Goal: Book appointment/travel/reservation

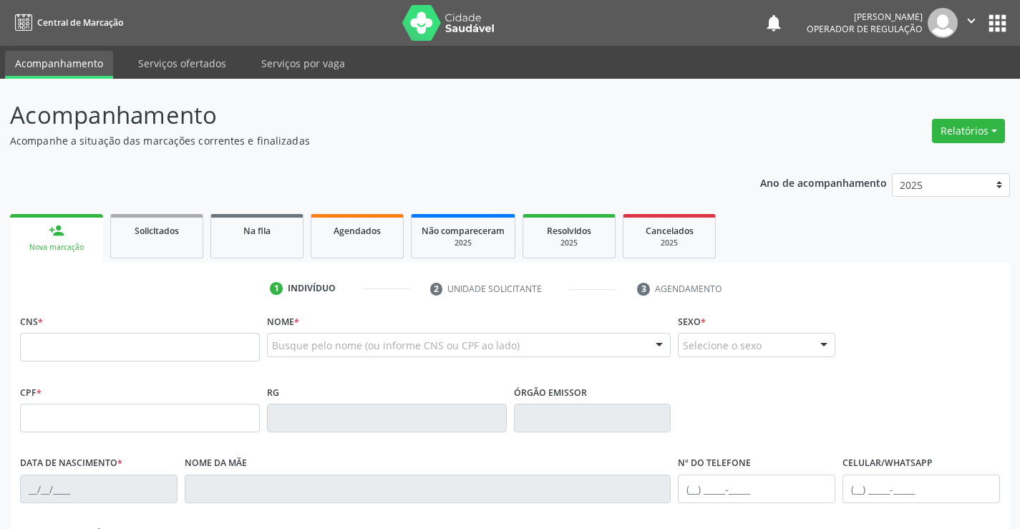
click at [84, 348] on input "text" at bounding box center [140, 347] width 240 height 29
type input "706 8017 2623 6621"
type input "0794884989"
type input "[DATE]"
type input "[PHONE_NUMBER]"
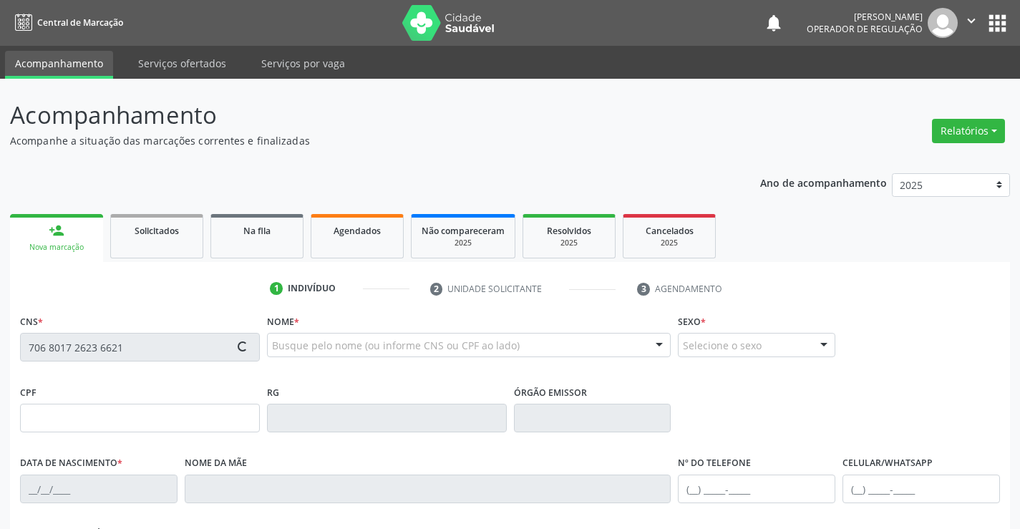
type input "[PHONE_NUMBER]"
type input "600.508.025-34"
type input "S/N"
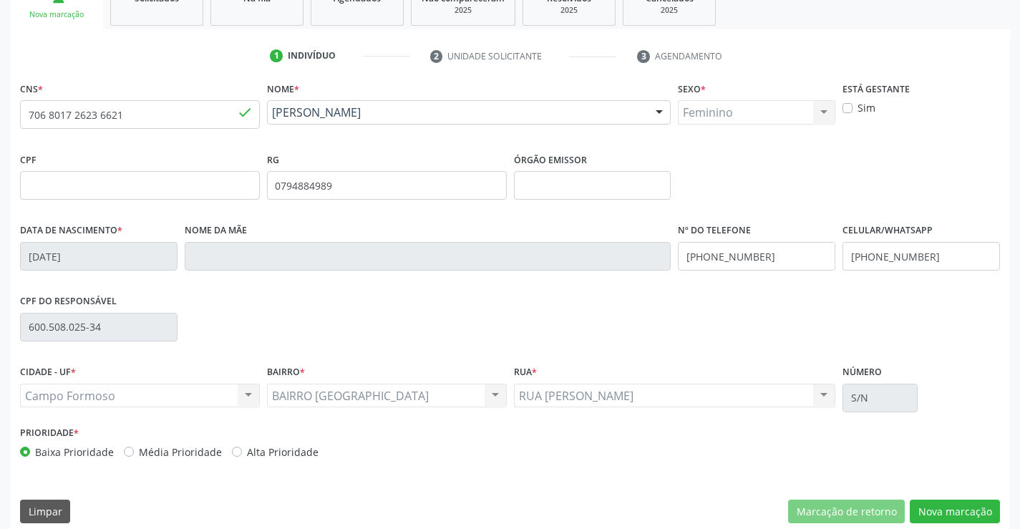
scroll to position [247, 0]
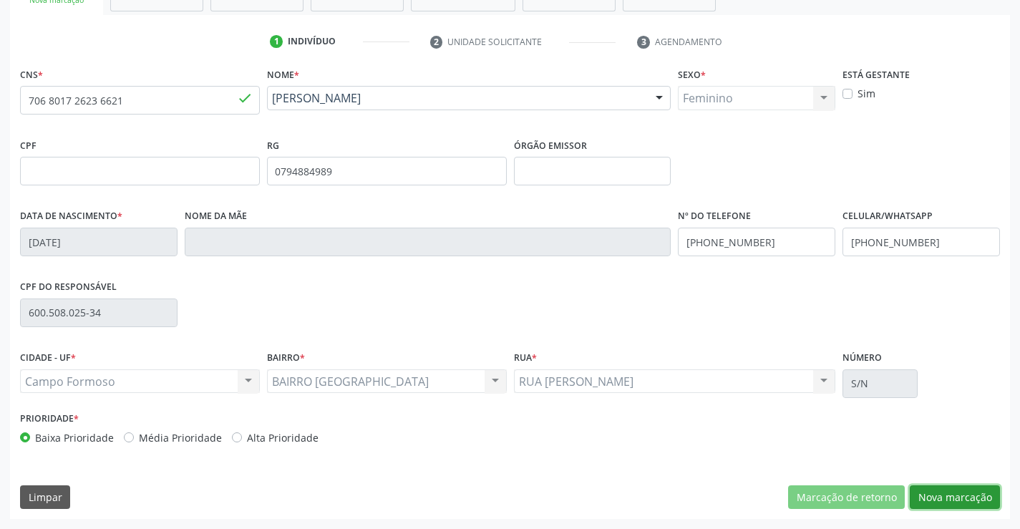
click at [960, 500] on button "Nova marcação" at bounding box center [955, 498] width 90 height 24
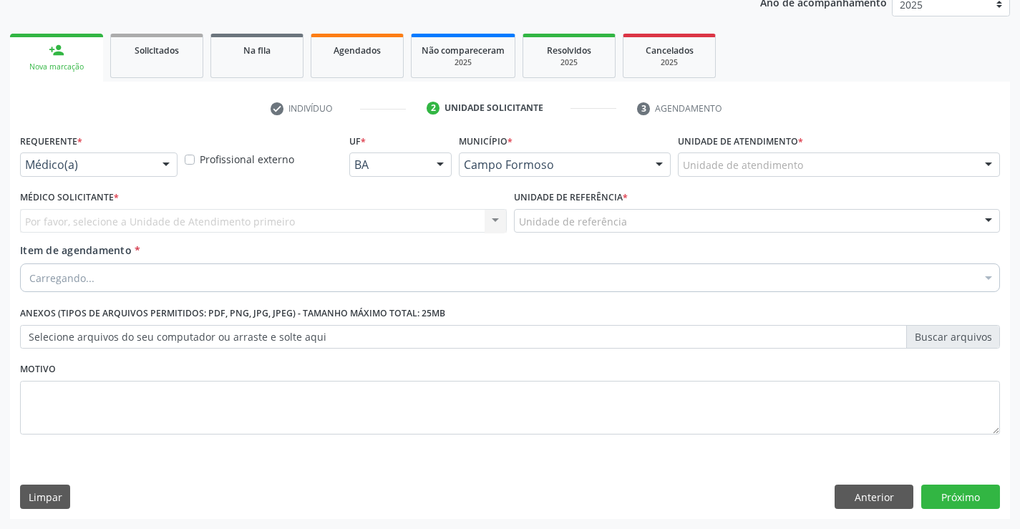
click at [165, 166] on div at bounding box center [165, 165] width 21 height 24
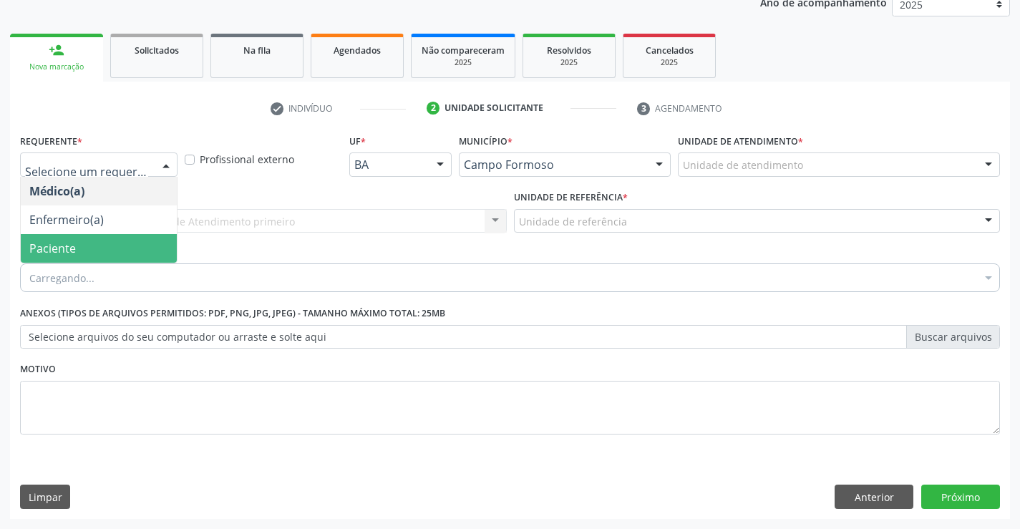
click at [86, 249] on span "Paciente" at bounding box center [99, 248] width 156 height 29
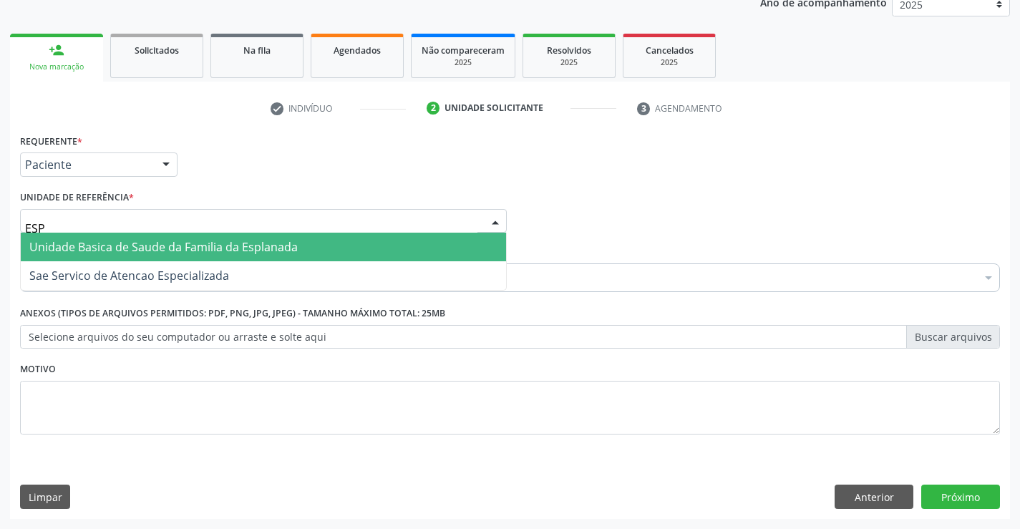
type input "ESPL"
click at [125, 245] on span "Unidade Basica de Saude da Familia da Esplanada" at bounding box center [163, 247] width 269 height 16
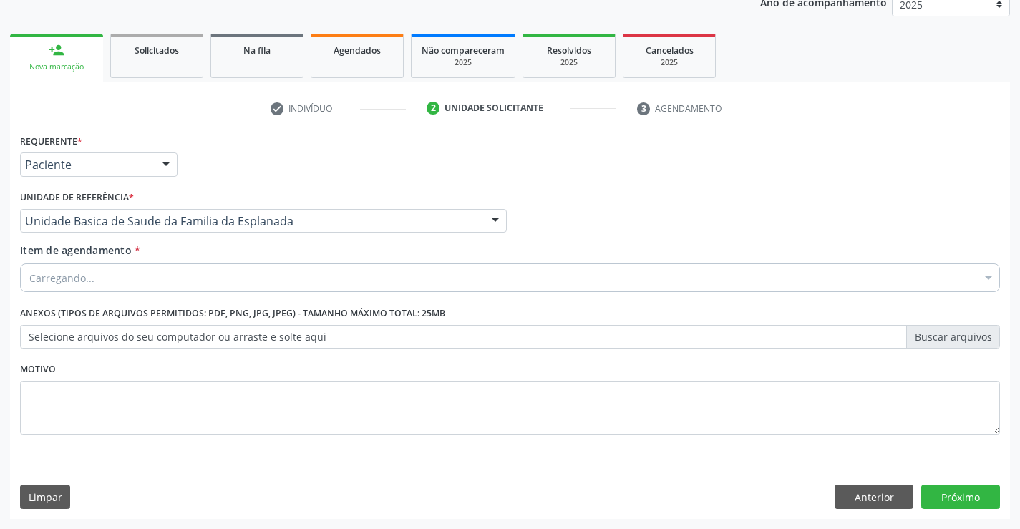
click at [119, 272] on div "Carregando..." at bounding box center [510, 278] width 980 height 29
type input "GINEC"
drag, startPoint x: 31, startPoint y: 278, endPoint x: 82, endPoint y: 280, distance: 51.6
click at [82, 280] on input "GINEC" at bounding box center [502, 278] width 947 height 29
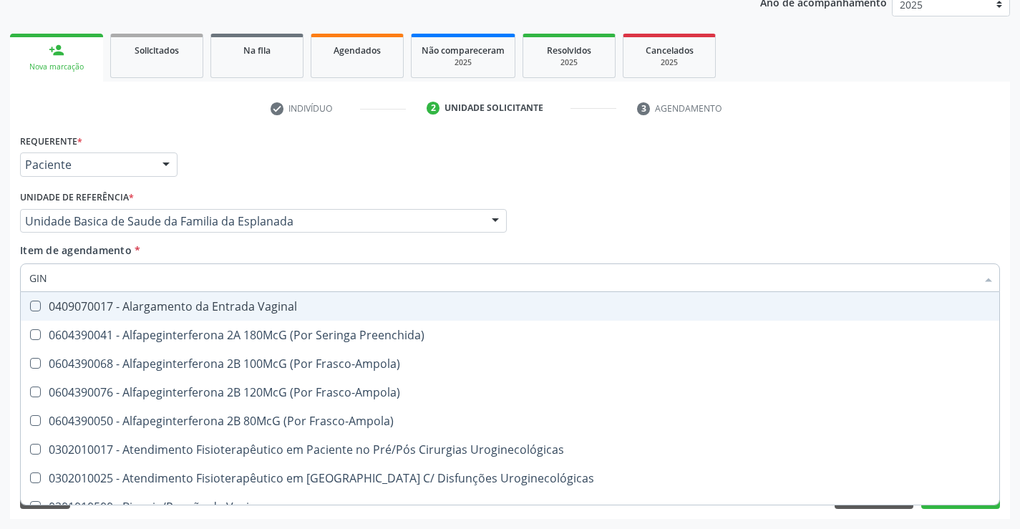
type input "GINE"
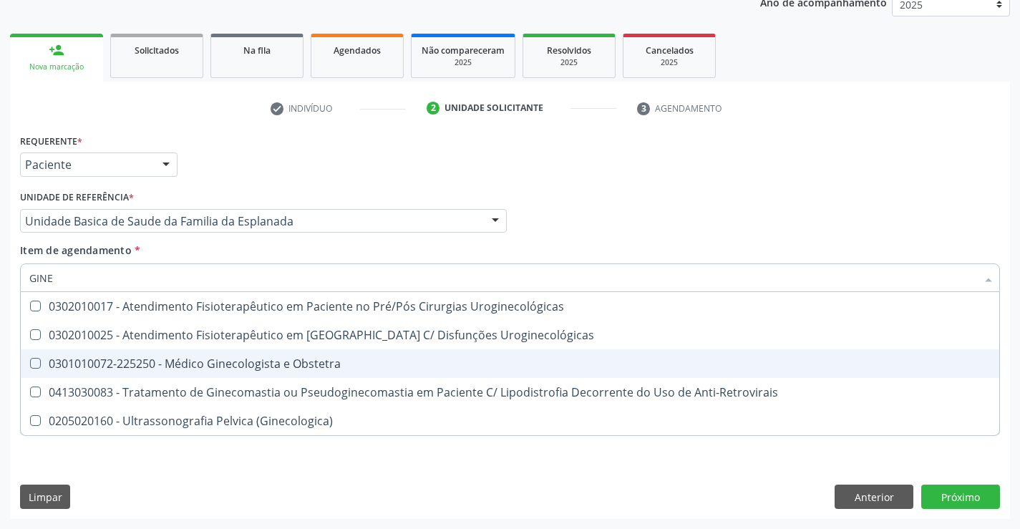
click at [211, 366] on div "0301010072-225250 - Médico Ginecologista e Obstetra" at bounding box center [510, 363] width 962 height 11
checkbox Obstetra "true"
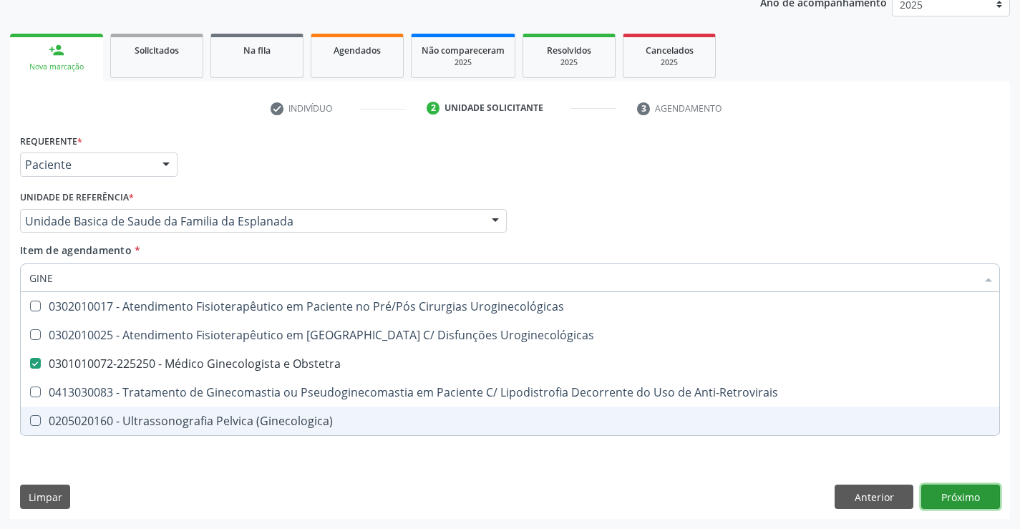
click at [959, 500] on div "Requerente * Paciente Médico(a) Enfermeiro(a) Paciente Nenhum resultado encontr…" at bounding box center [510, 324] width 1000 height 389
checkbox Uroginecológicas "true"
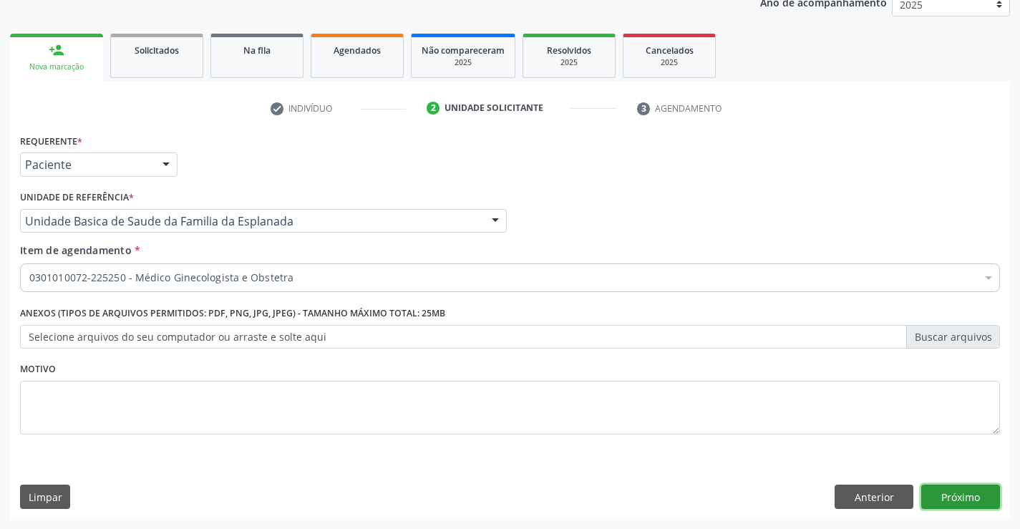
click at [975, 496] on button "Próximo" at bounding box center [961, 497] width 79 height 24
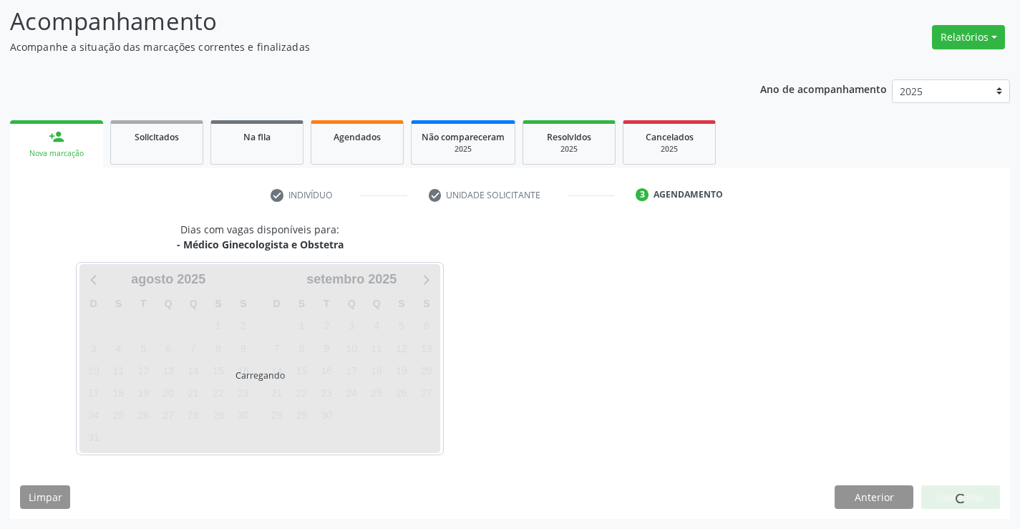
scroll to position [94, 0]
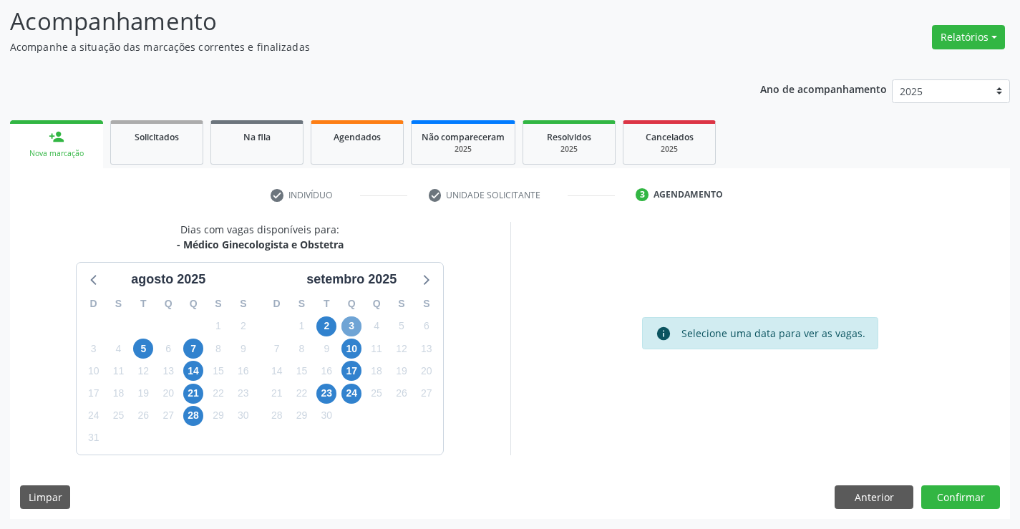
click at [352, 326] on span "3" at bounding box center [352, 327] width 20 height 20
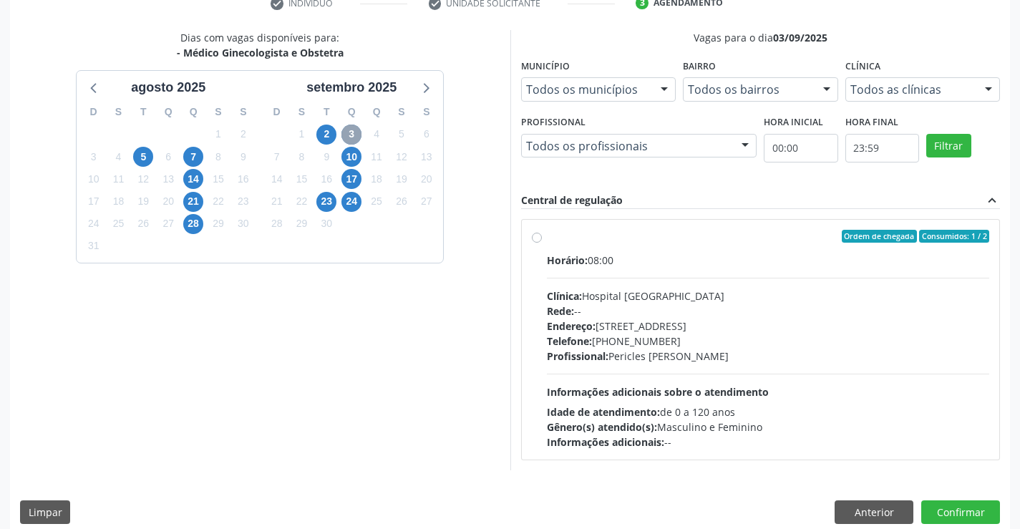
scroll to position [301, 0]
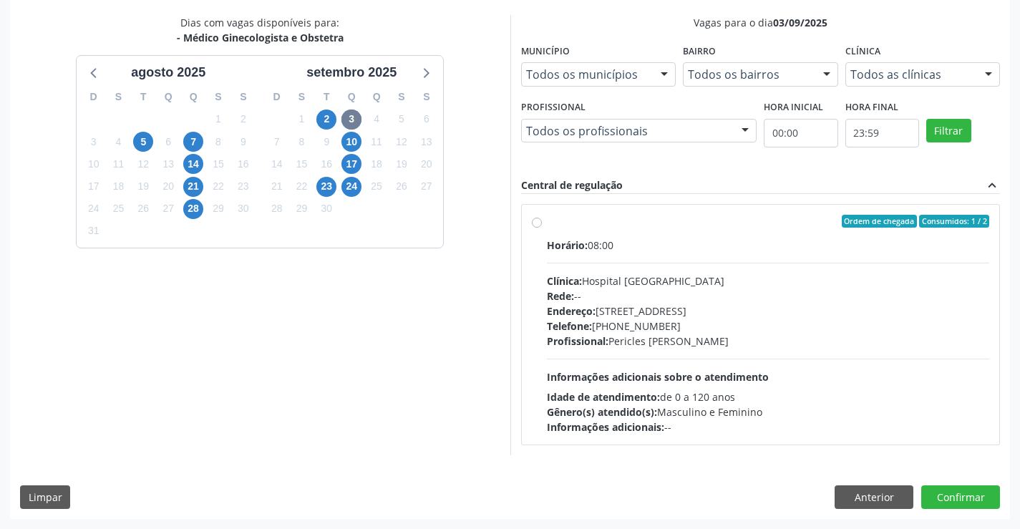
click at [547, 221] on label "Ordem de chegada Consumidos: 1 / 2 Horário: 08:00 Clínica: Hospital [GEOGRAPHIC…" at bounding box center [768, 325] width 443 height 220
click at [536, 221] on input "Ordem de chegada Consumidos: 1 / 2 Horário: 08:00 Clínica: Hospital [GEOGRAPHIC…" at bounding box center [537, 221] width 10 height 13
radio input "true"
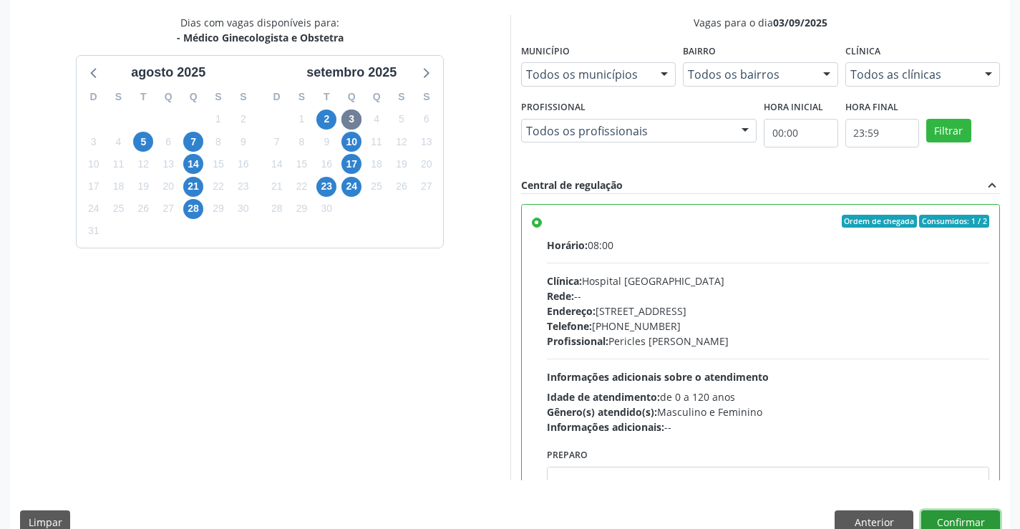
click at [964, 519] on button "Confirmar" at bounding box center [961, 523] width 79 height 24
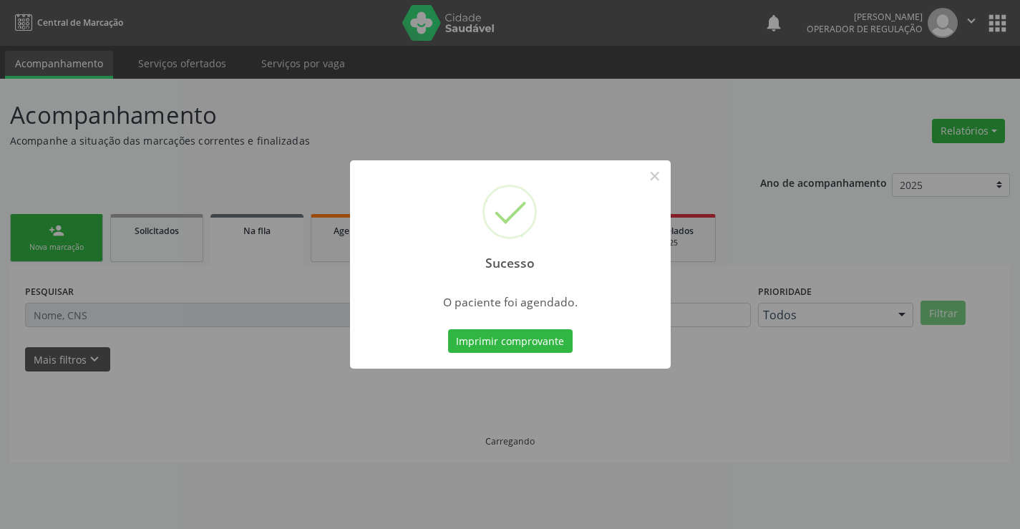
scroll to position [0, 0]
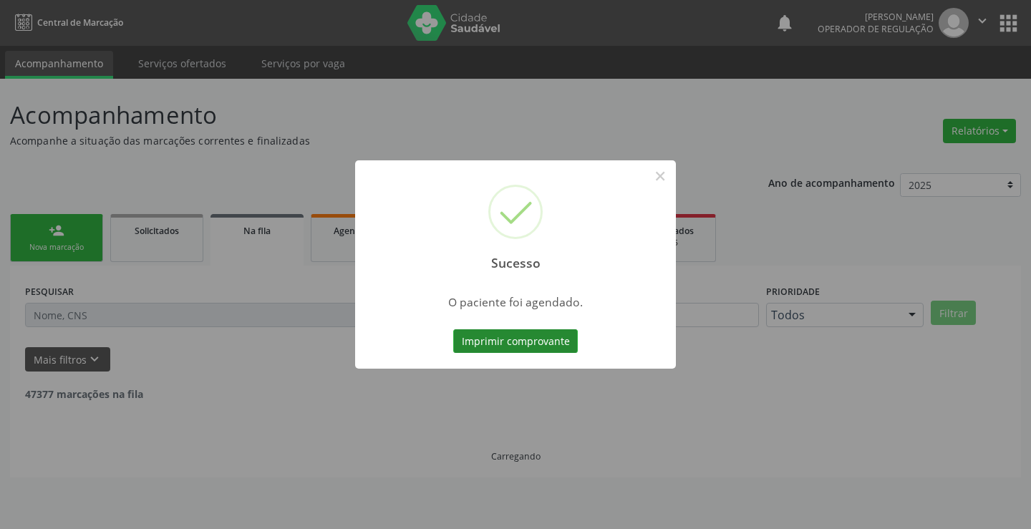
click at [520, 337] on button "Imprimir comprovante" at bounding box center [515, 341] width 125 height 24
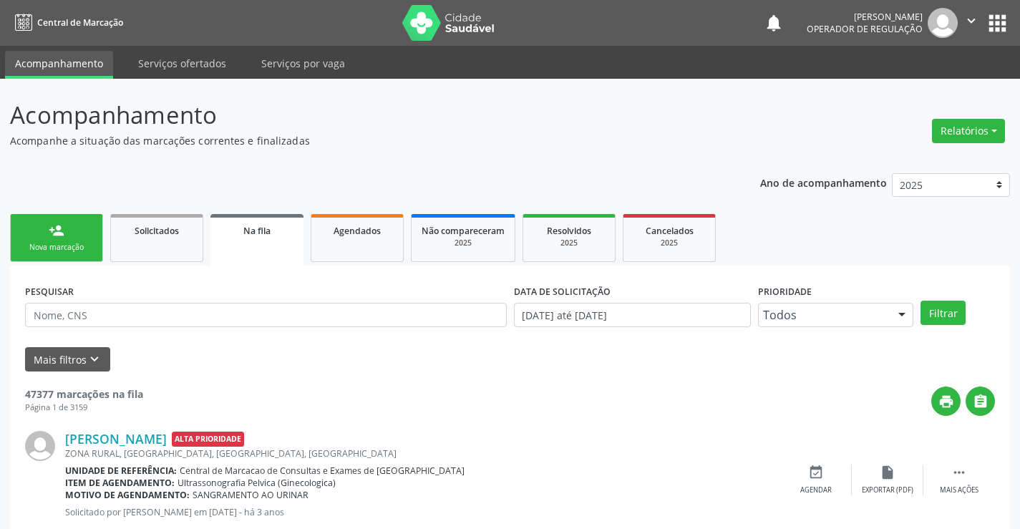
click at [82, 247] on div "Nova marcação" at bounding box center [57, 247] width 72 height 11
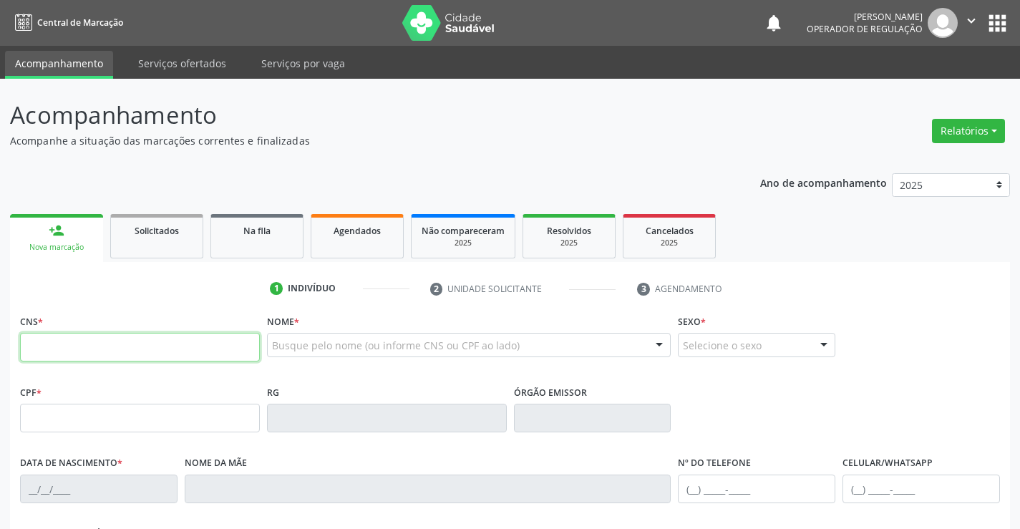
click at [62, 341] on input "text" at bounding box center [140, 347] width 240 height 29
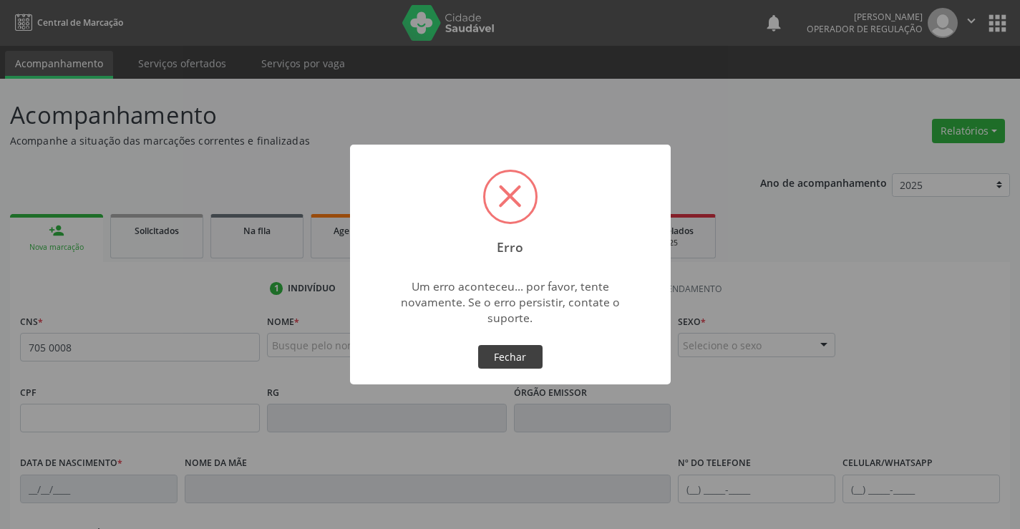
click at [506, 352] on button "Fechar" at bounding box center [510, 357] width 64 height 24
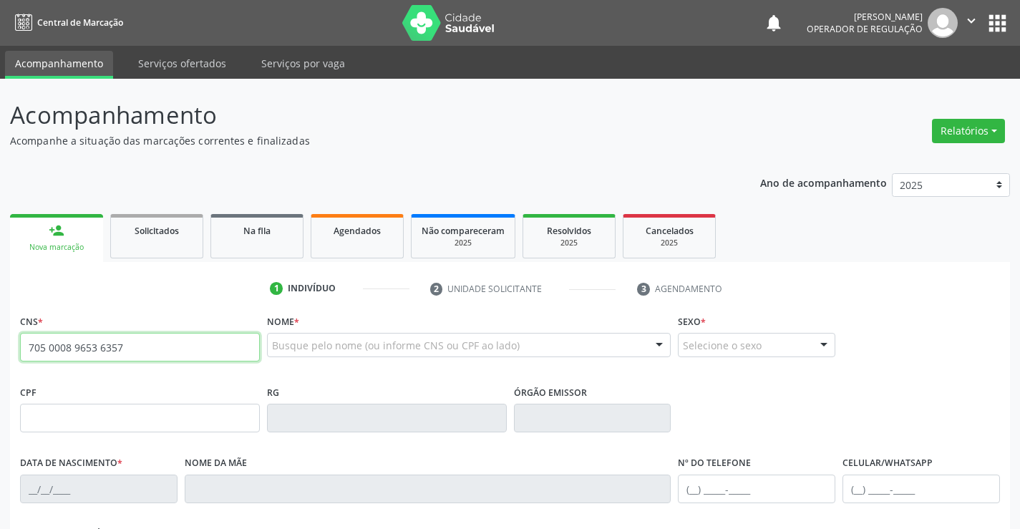
type input "705 0008 9653 6357"
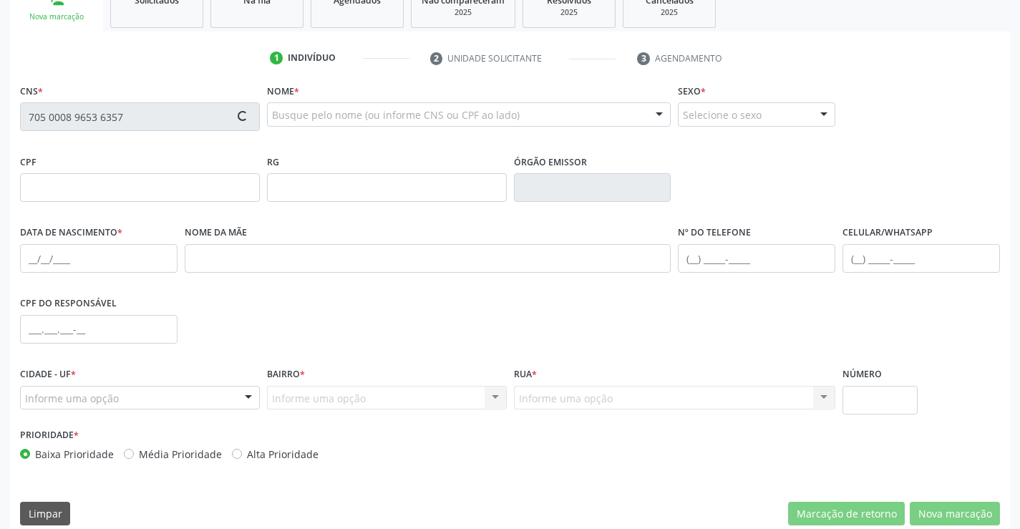
scroll to position [235, 0]
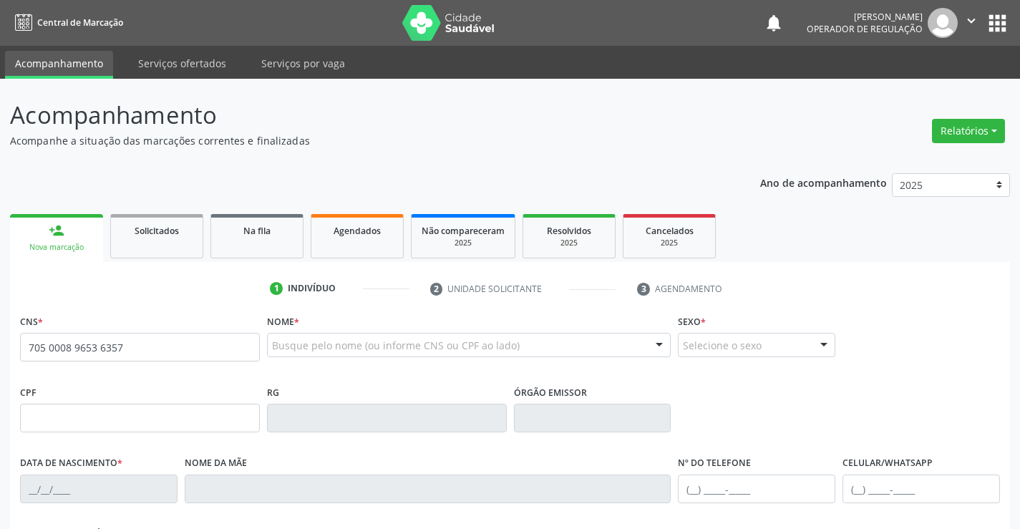
type input "705 0008 9653 6357"
type input "[DATE]"
type input "(74) 98122-3022"
type input "SN"
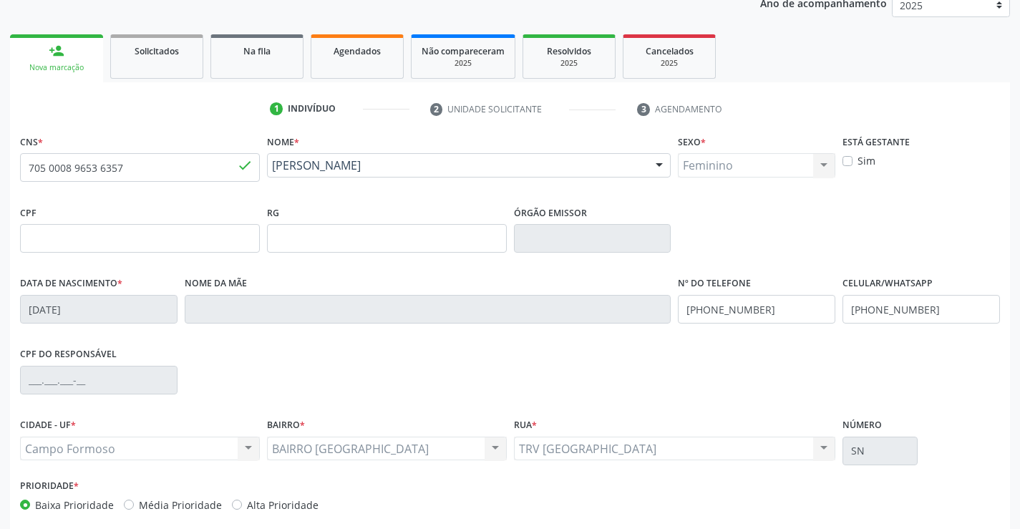
scroll to position [247, 0]
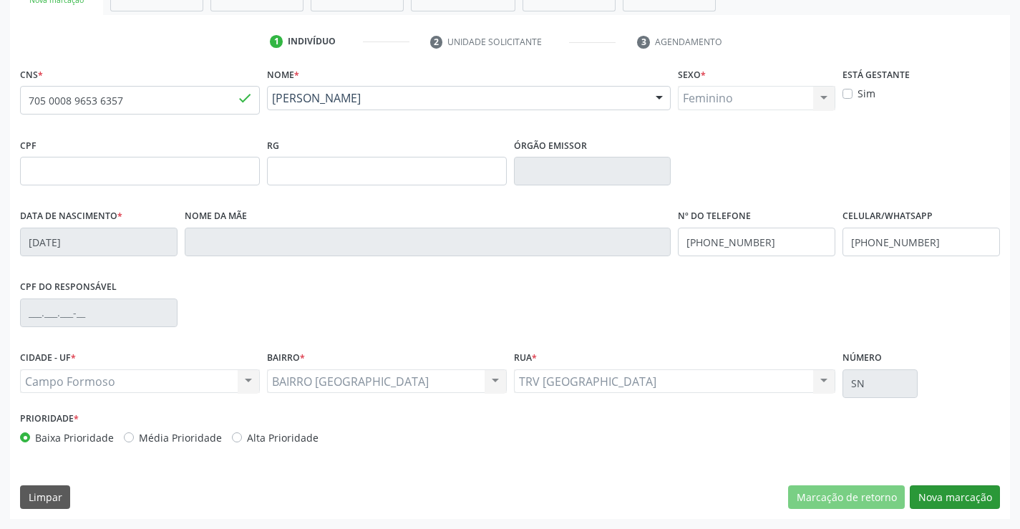
click at [936, 502] on button "Nova marcação" at bounding box center [955, 498] width 90 height 24
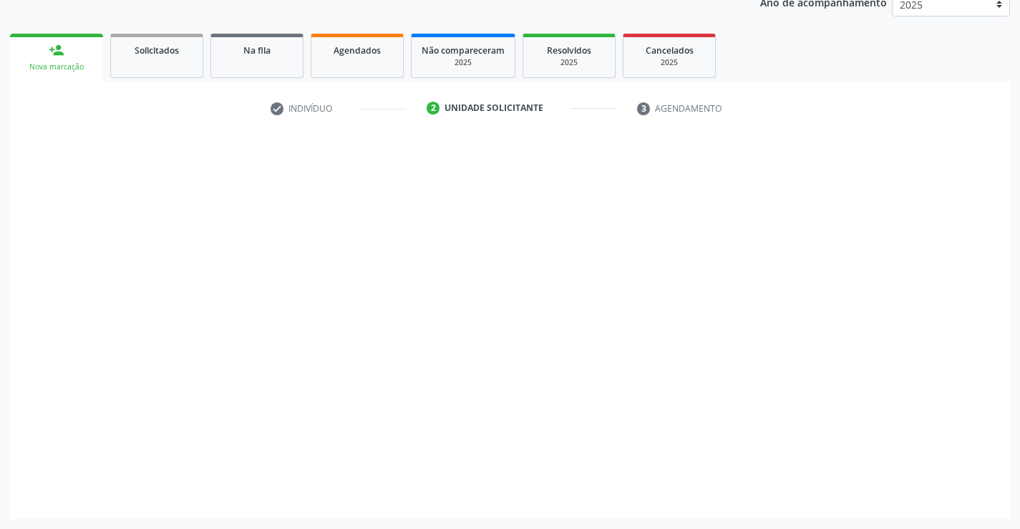
scroll to position [180, 0]
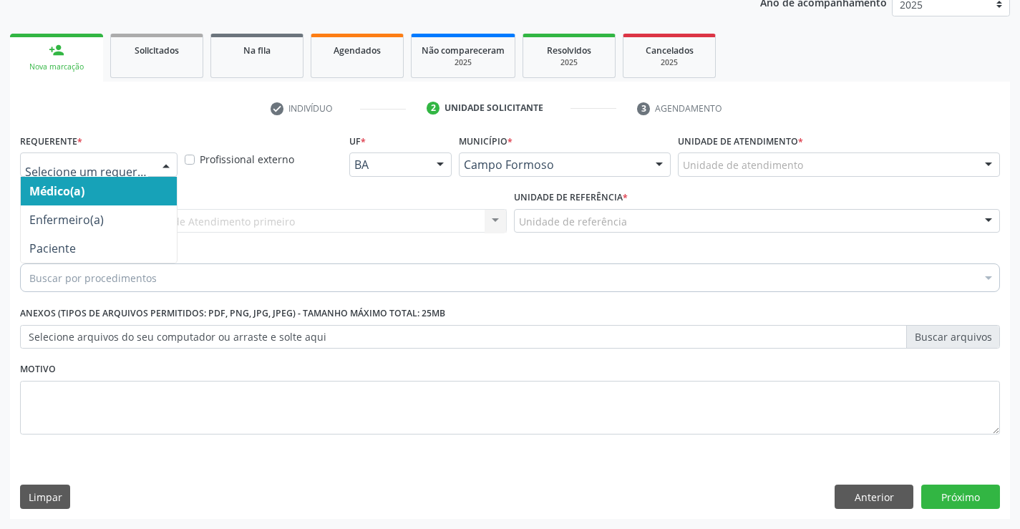
click at [170, 165] on div at bounding box center [165, 165] width 21 height 24
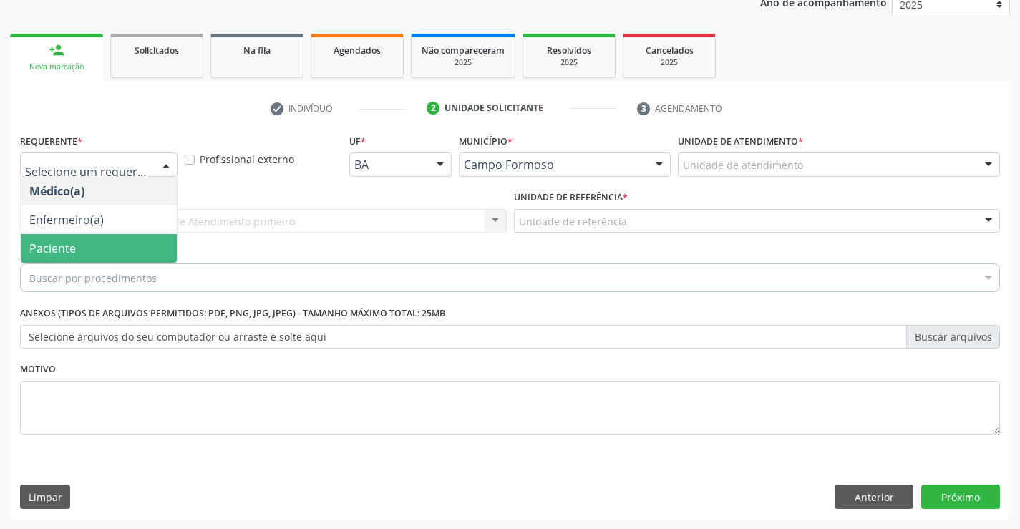
click at [92, 243] on span "Paciente" at bounding box center [99, 248] width 156 height 29
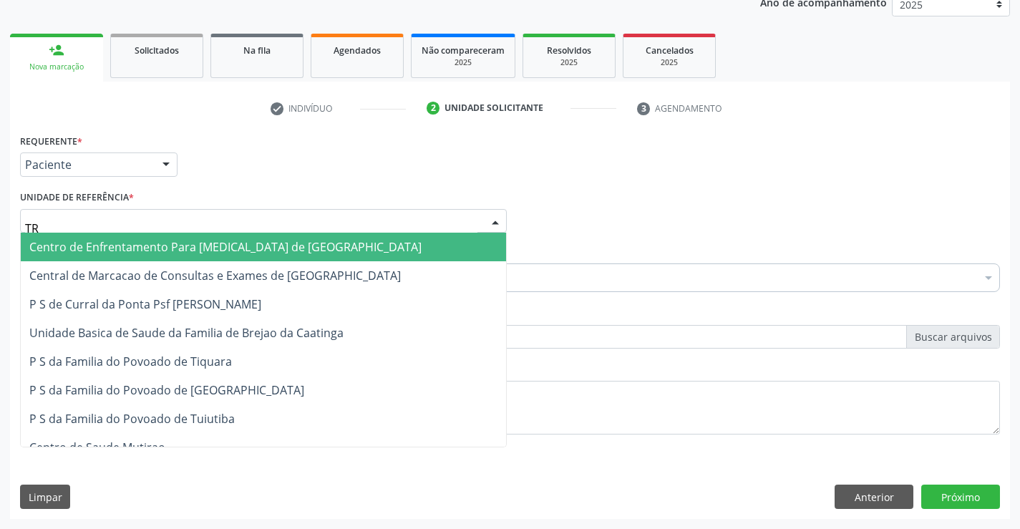
type input "TRA"
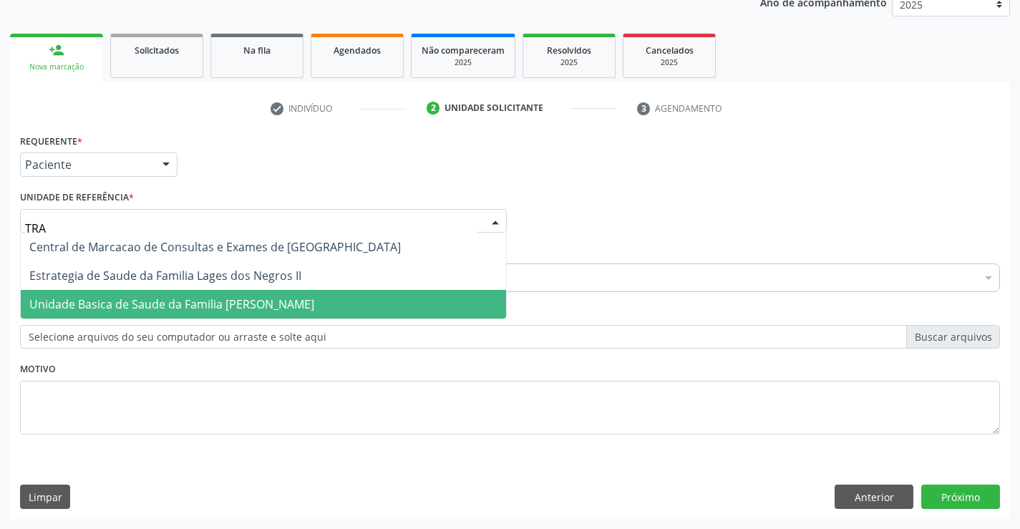
click at [139, 307] on span "Unidade Basica de Saude da Familia [PERSON_NAME]" at bounding box center [171, 304] width 285 height 16
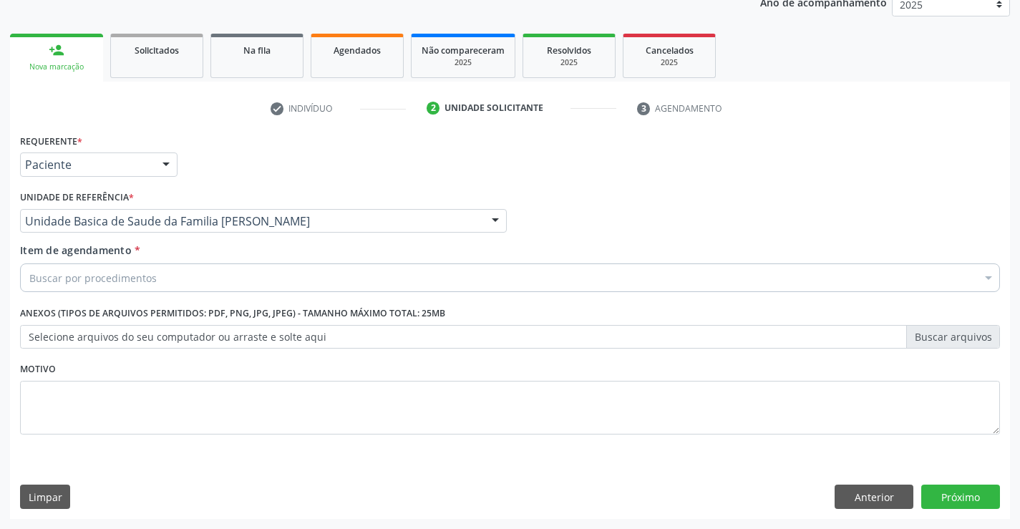
click at [163, 277] on div "Buscar por procedimentos" at bounding box center [510, 278] width 980 height 29
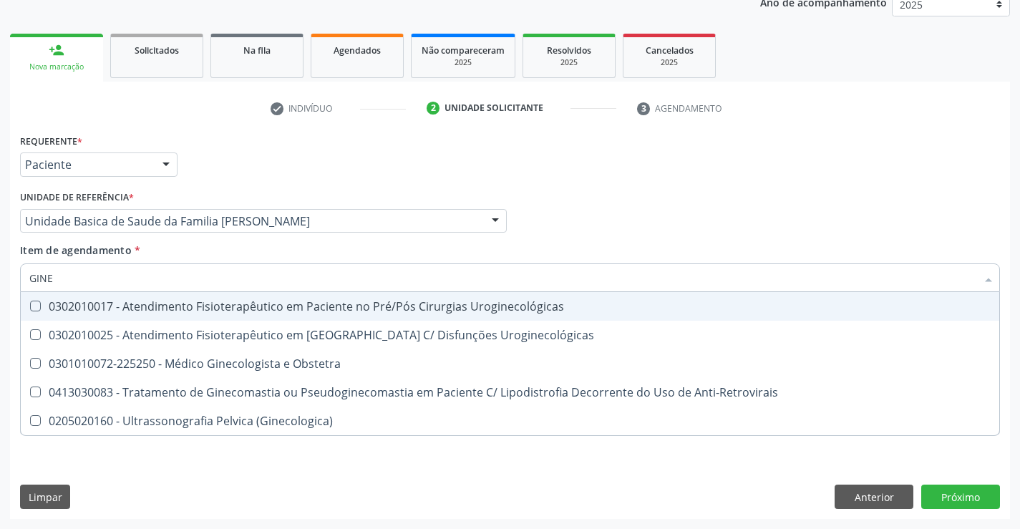
type input "GINEC"
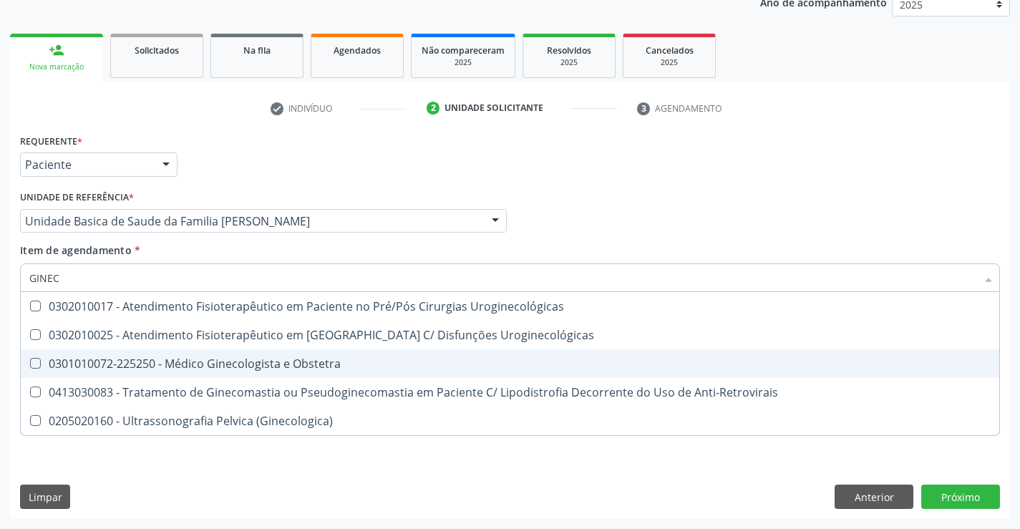
click at [221, 360] on div "0301010072-225250 - Médico Ginecologista e Obstetra" at bounding box center [510, 363] width 962 height 11
checkbox Obstetra "true"
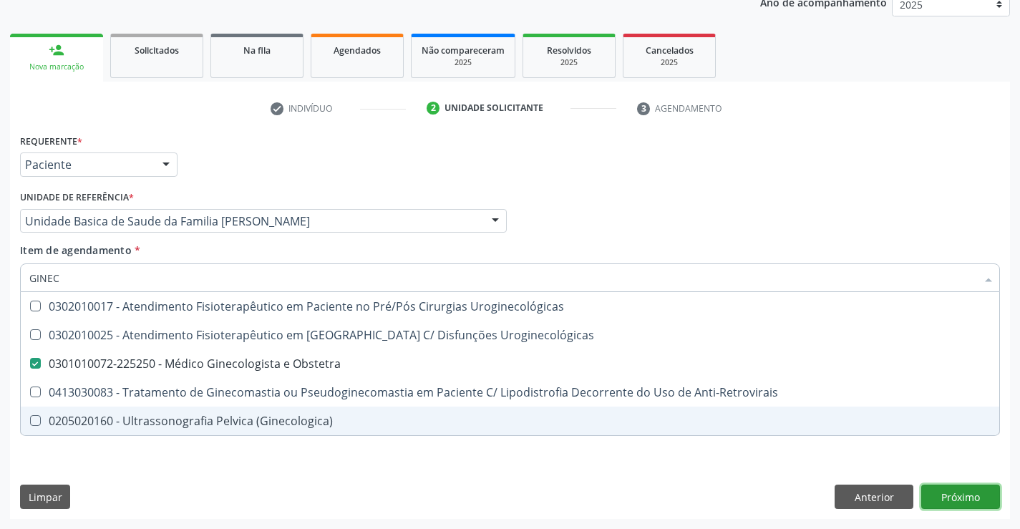
click at [957, 491] on div "Requerente * Paciente Médico(a) Enfermeiro(a) Paciente Nenhum resultado encontr…" at bounding box center [510, 324] width 1000 height 389
checkbox Uroginecológicas "true"
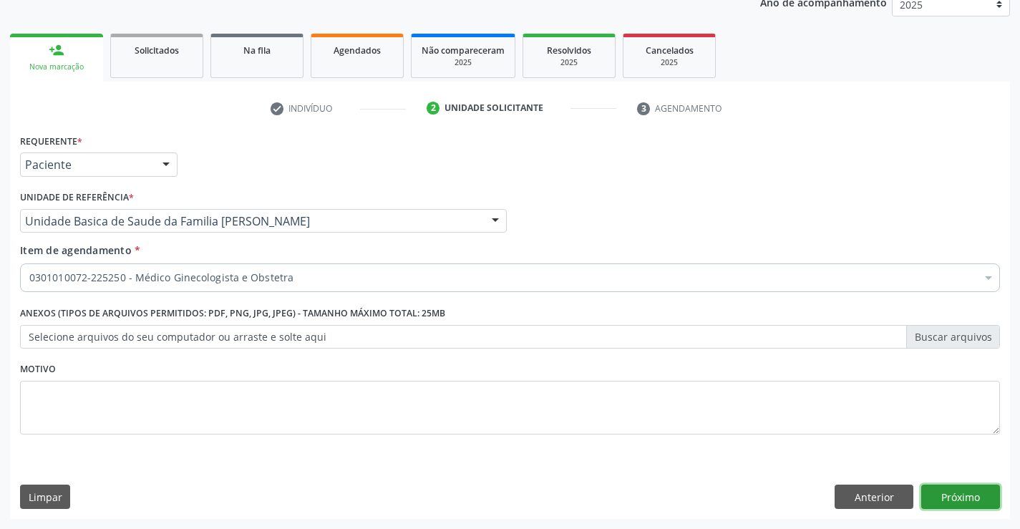
click at [954, 496] on button "Próximo" at bounding box center [961, 497] width 79 height 24
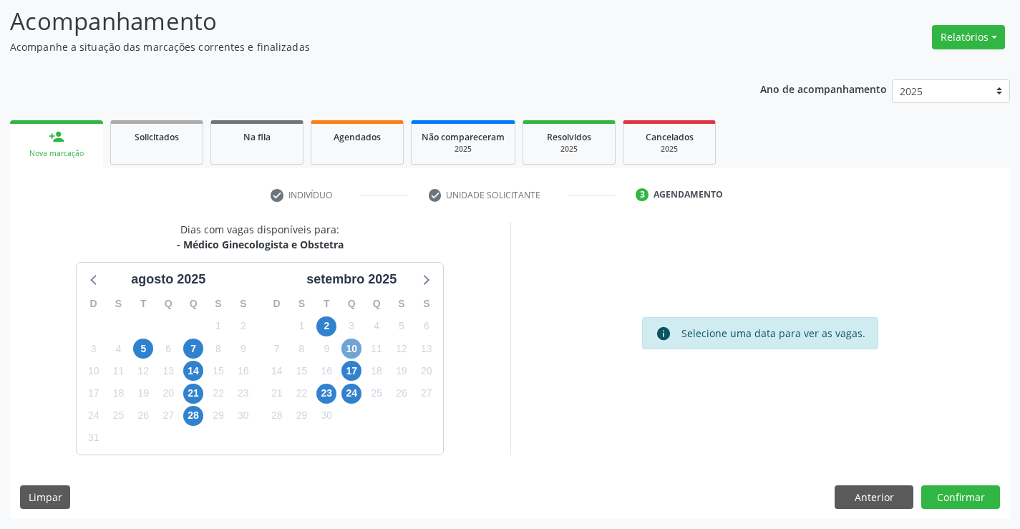
click at [352, 346] on span "10" at bounding box center [352, 349] width 20 height 20
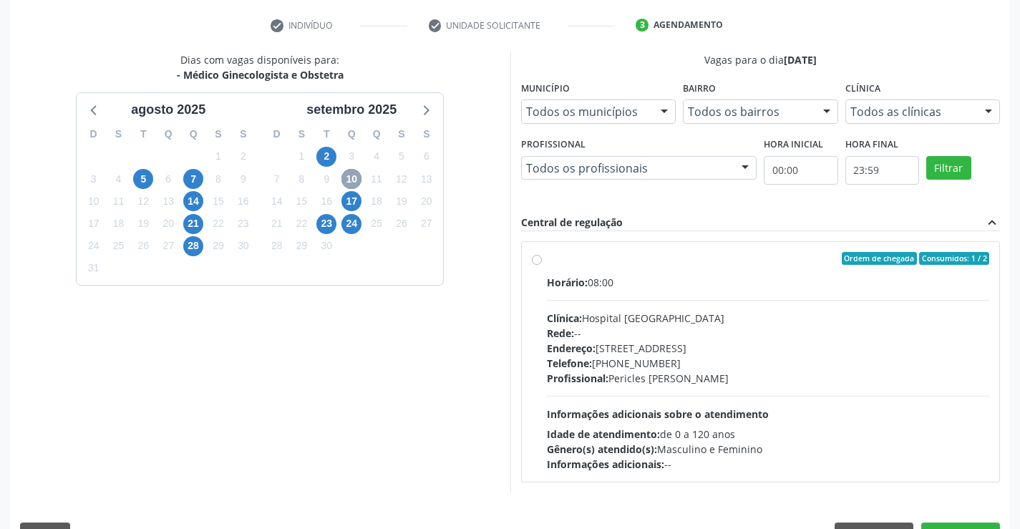
scroll to position [301, 0]
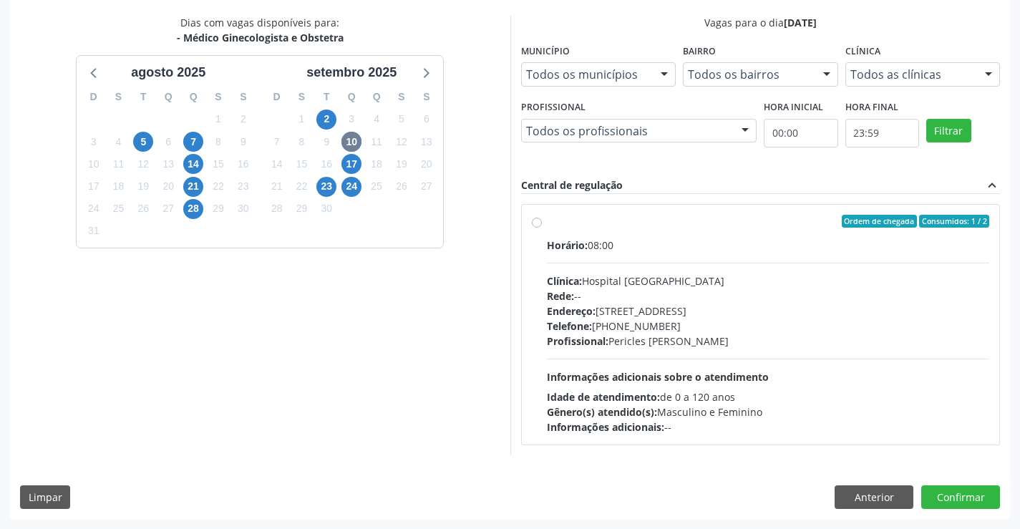
click at [547, 221] on label "Ordem de chegada Consumidos: 1 / 2 Horário: 08:00 Clínica: Hospital [GEOGRAPHIC…" at bounding box center [768, 325] width 443 height 220
click at [537, 221] on input "Ordem de chegada Consumidos: 1 / 2 Horário: 08:00 Clínica: Hospital [GEOGRAPHIC…" at bounding box center [537, 221] width 10 height 13
radio input "true"
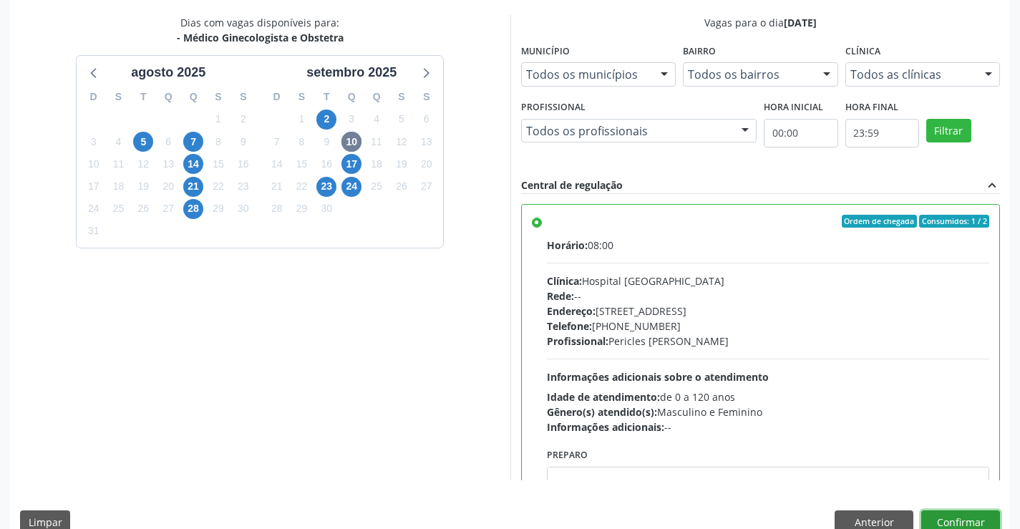
click at [950, 518] on button "Confirmar" at bounding box center [961, 523] width 79 height 24
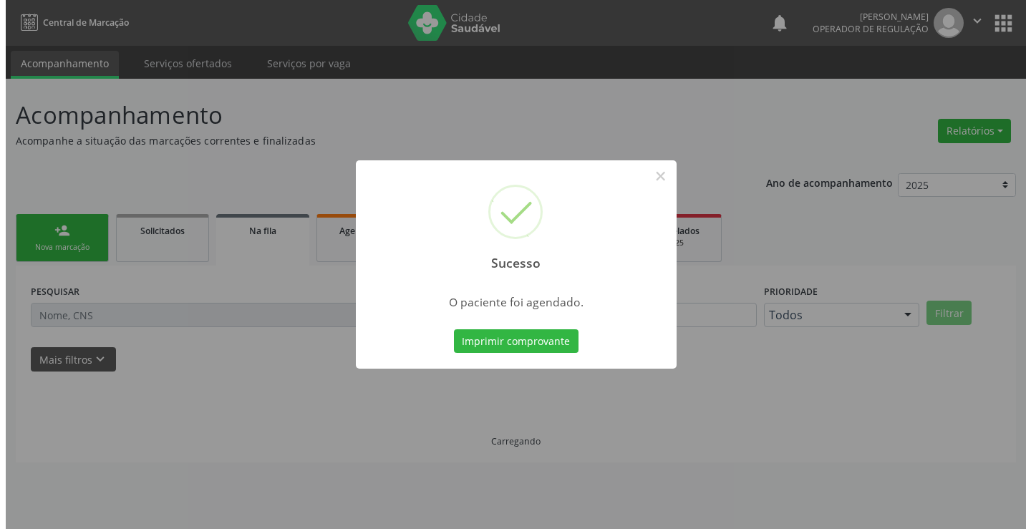
scroll to position [0, 0]
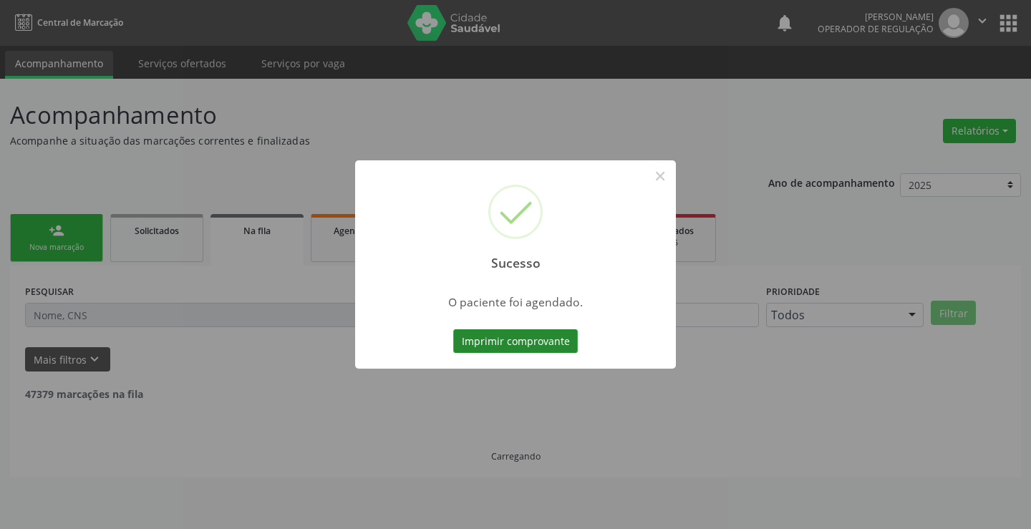
click at [523, 341] on button "Imprimir comprovante" at bounding box center [515, 341] width 125 height 24
